Goal: Check status: Check status

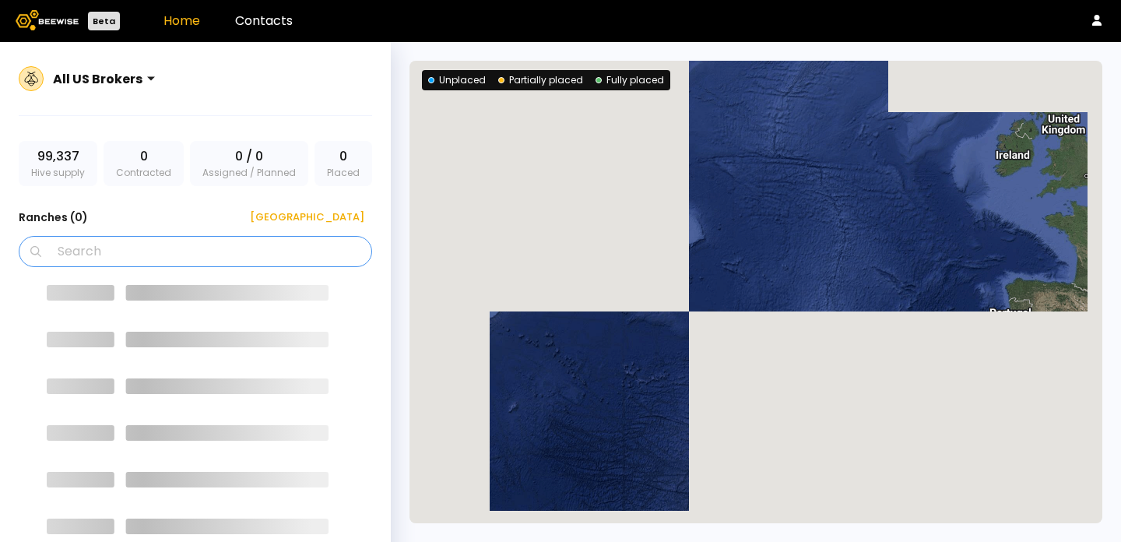
click at [202, 253] on input "Search" at bounding box center [200, 252] width 313 height 30
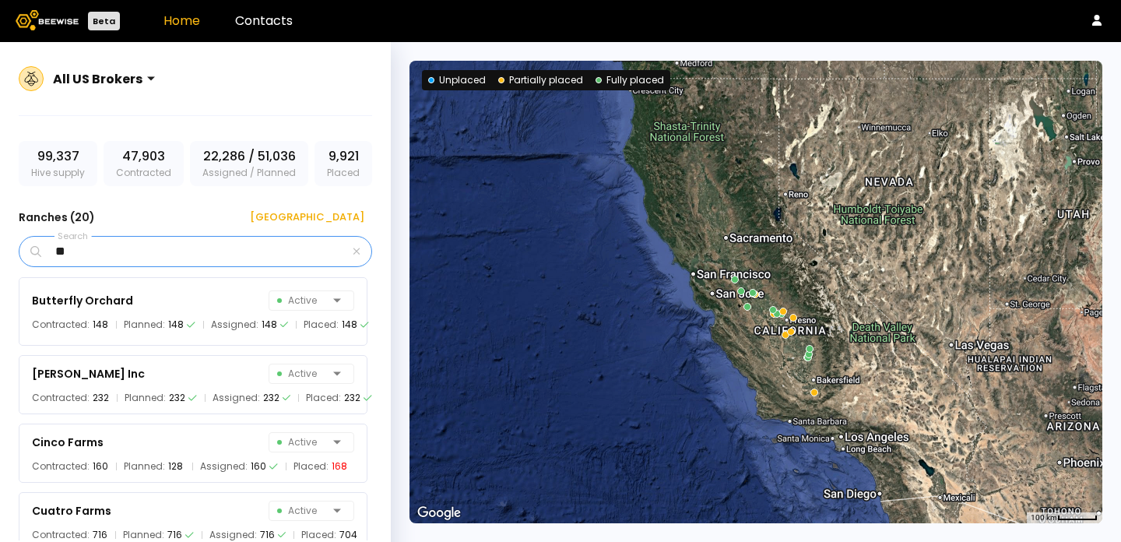
type input "*"
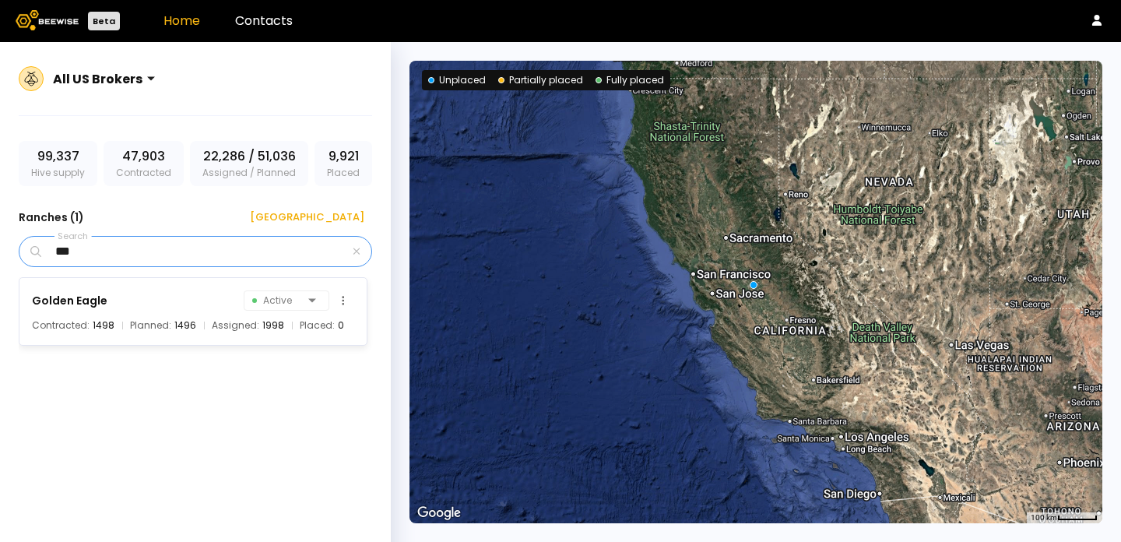
type input "***"
click at [189, 308] on div "Golden Eagle Active" at bounding box center [193, 301] width 322 height 22
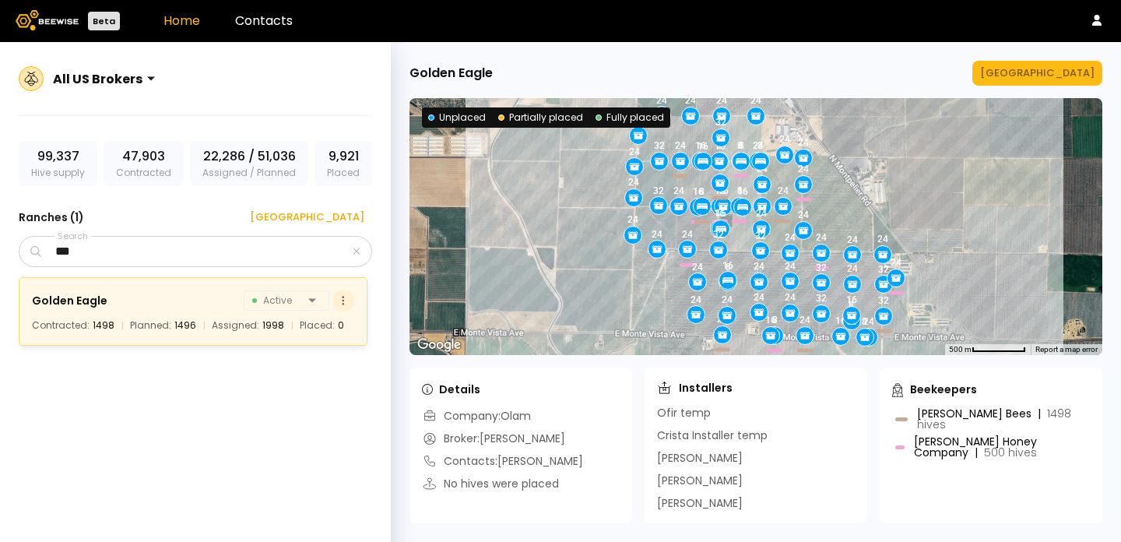
click at [341, 303] on button at bounding box center [343, 301] width 22 height 22
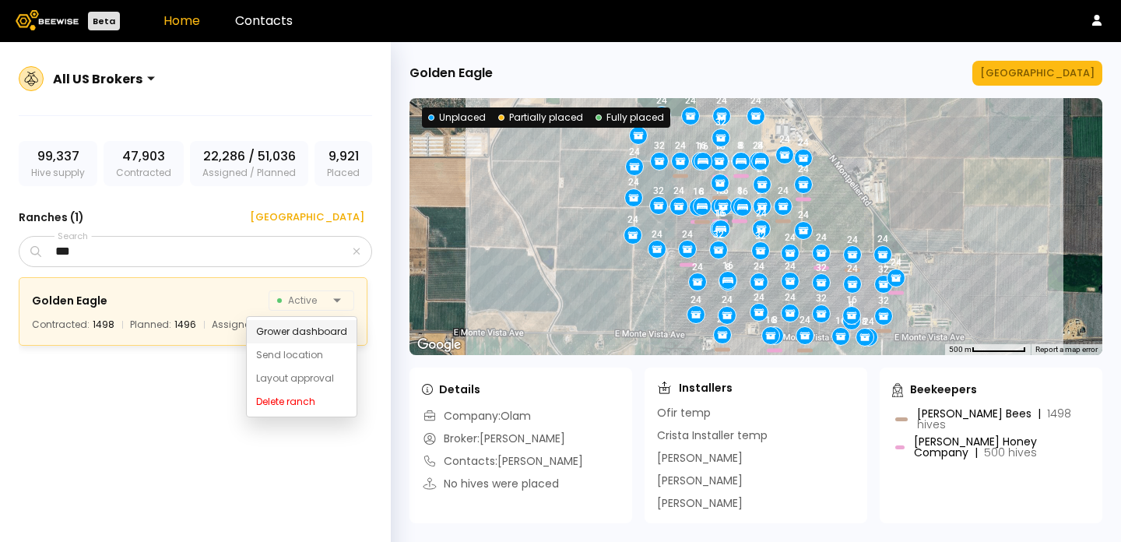
click at [332, 326] on div "Grower dashboard" at bounding box center [302, 331] width 110 height 23
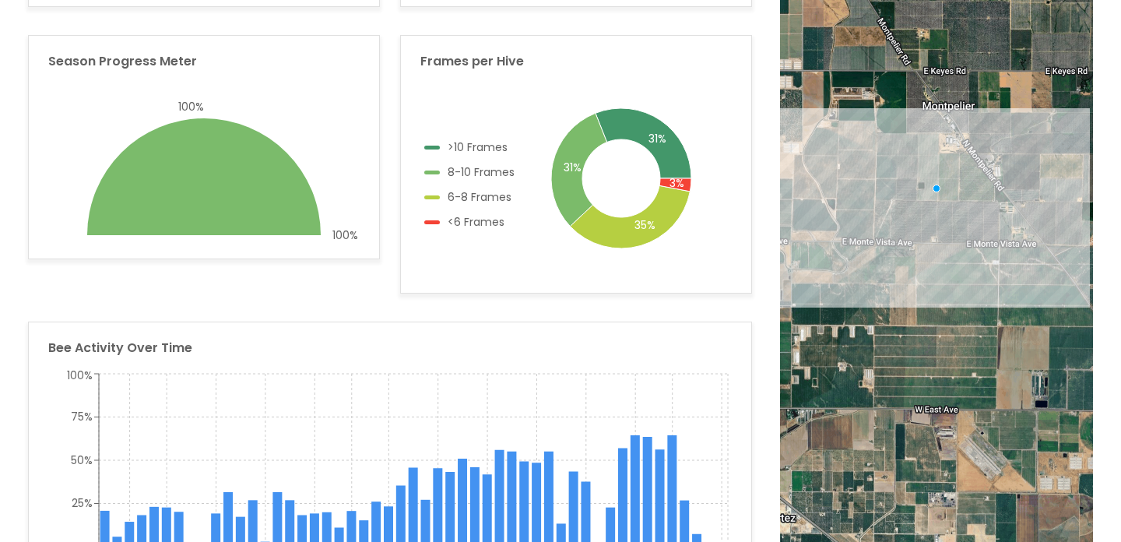
scroll to position [315, 0]
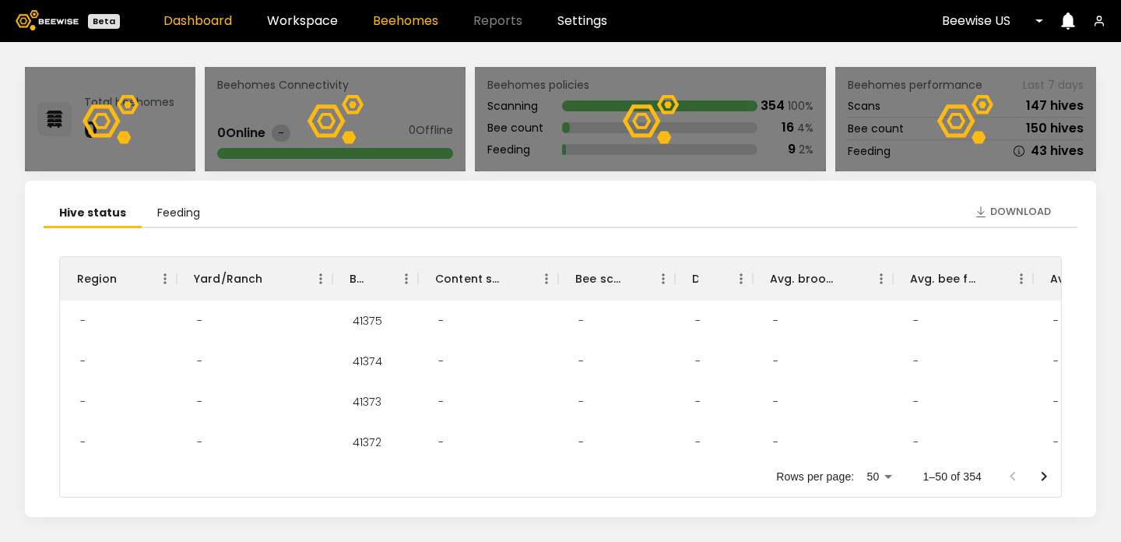
click at [411, 23] on link "Beehomes" at bounding box center [405, 21] width 65 height 12
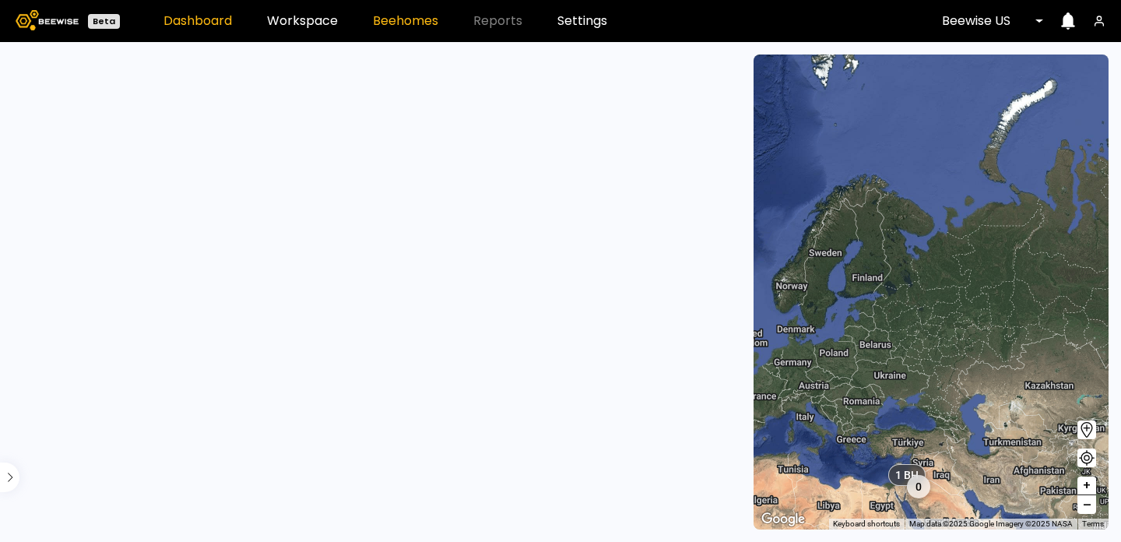
click at [219, 27] on link "Dashboard" at bounding box center [197, 21] width 69 height 12
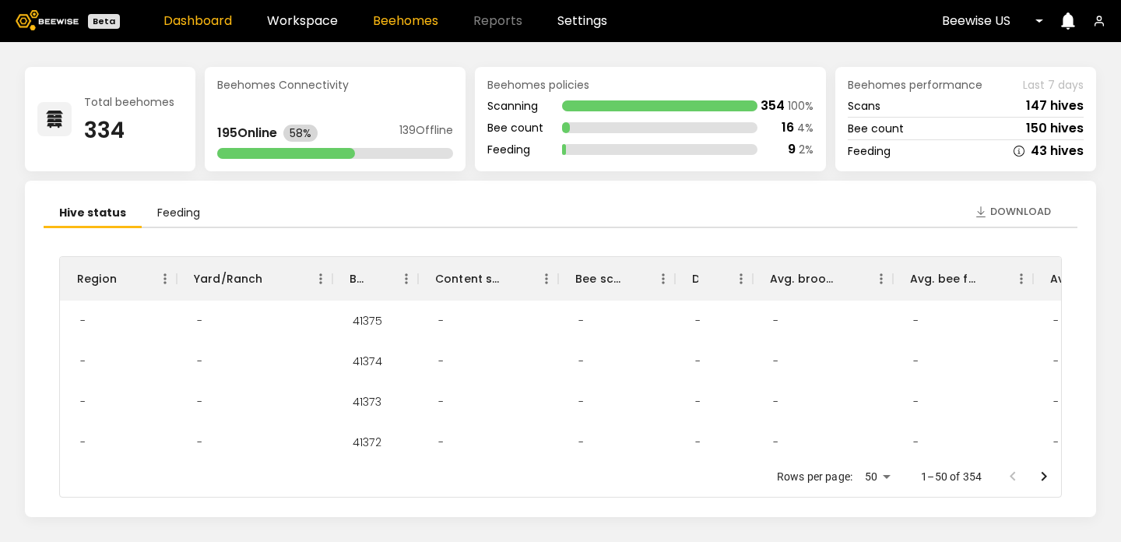
click at [381, 19] on link "Beehomes" at bounding box center [405, 21] width 65 height 12
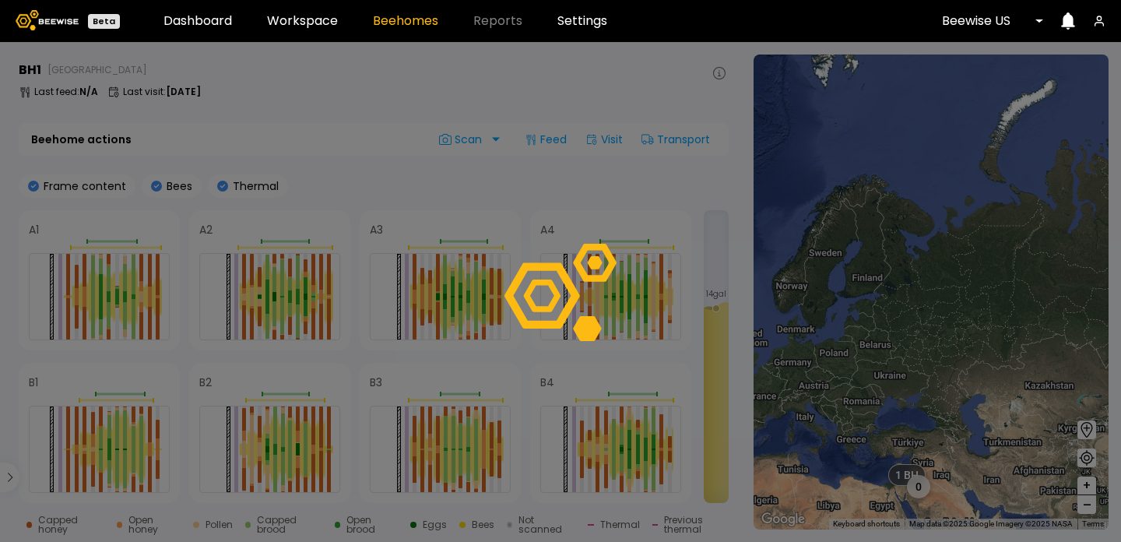
click at [286, 297] on div at bounding box center [560, 292] width 1121 height 500
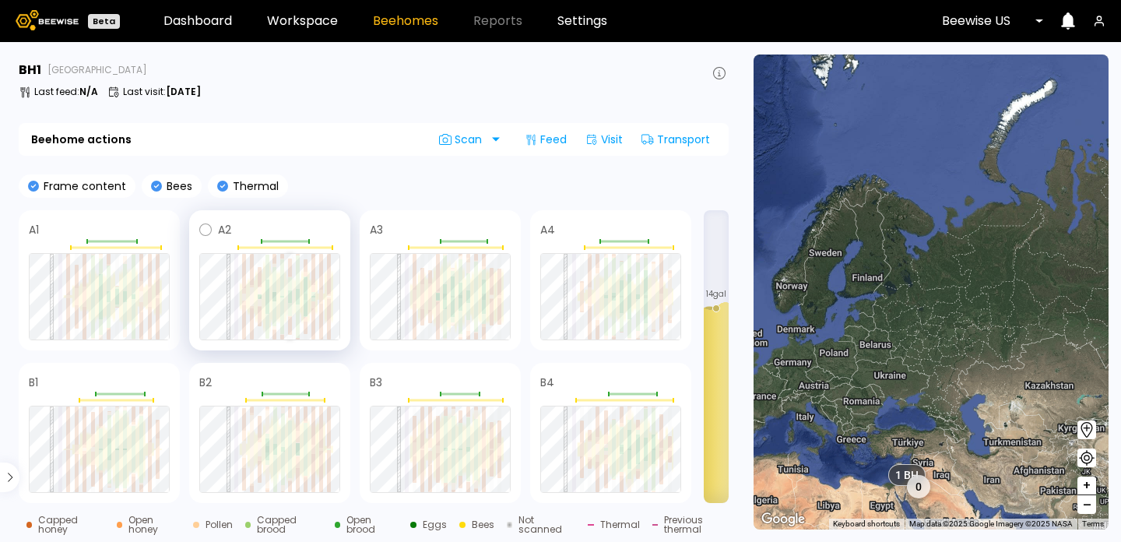
click at [291, 297] on div at bounding box center [290, 300] width 4 height 6
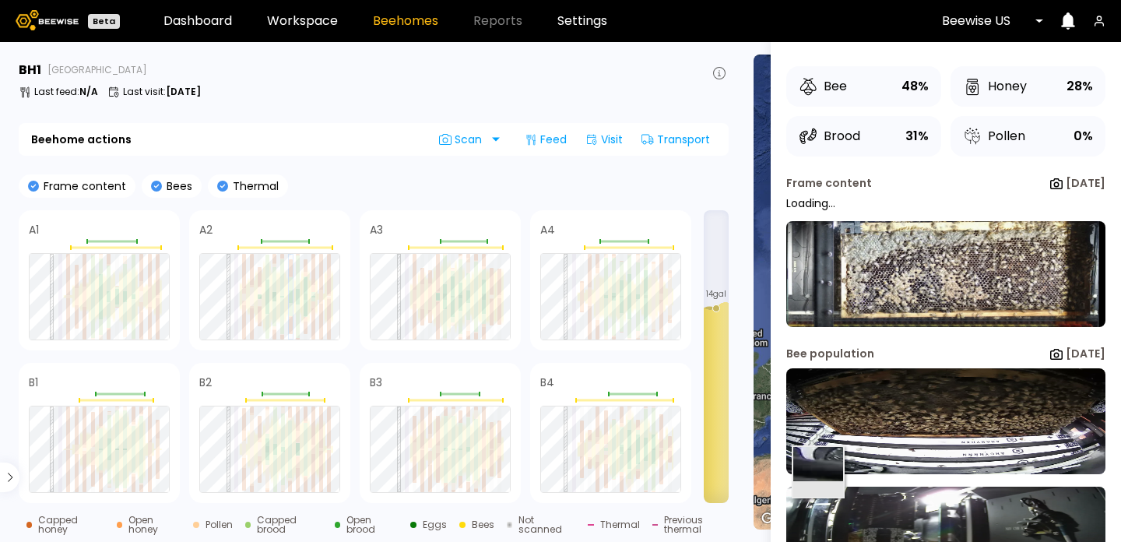
scroll to position [112, 0]
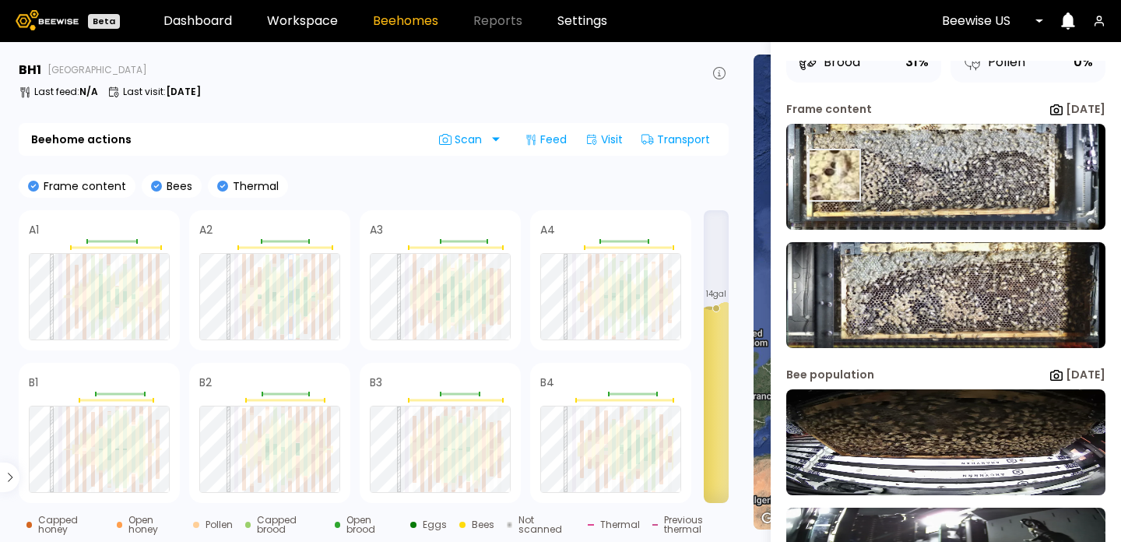
click at [835, 176] on img at bounding box center [945, 177] width 319 height 106
